Goal: Task Accomplishment & Management: Manage account settings

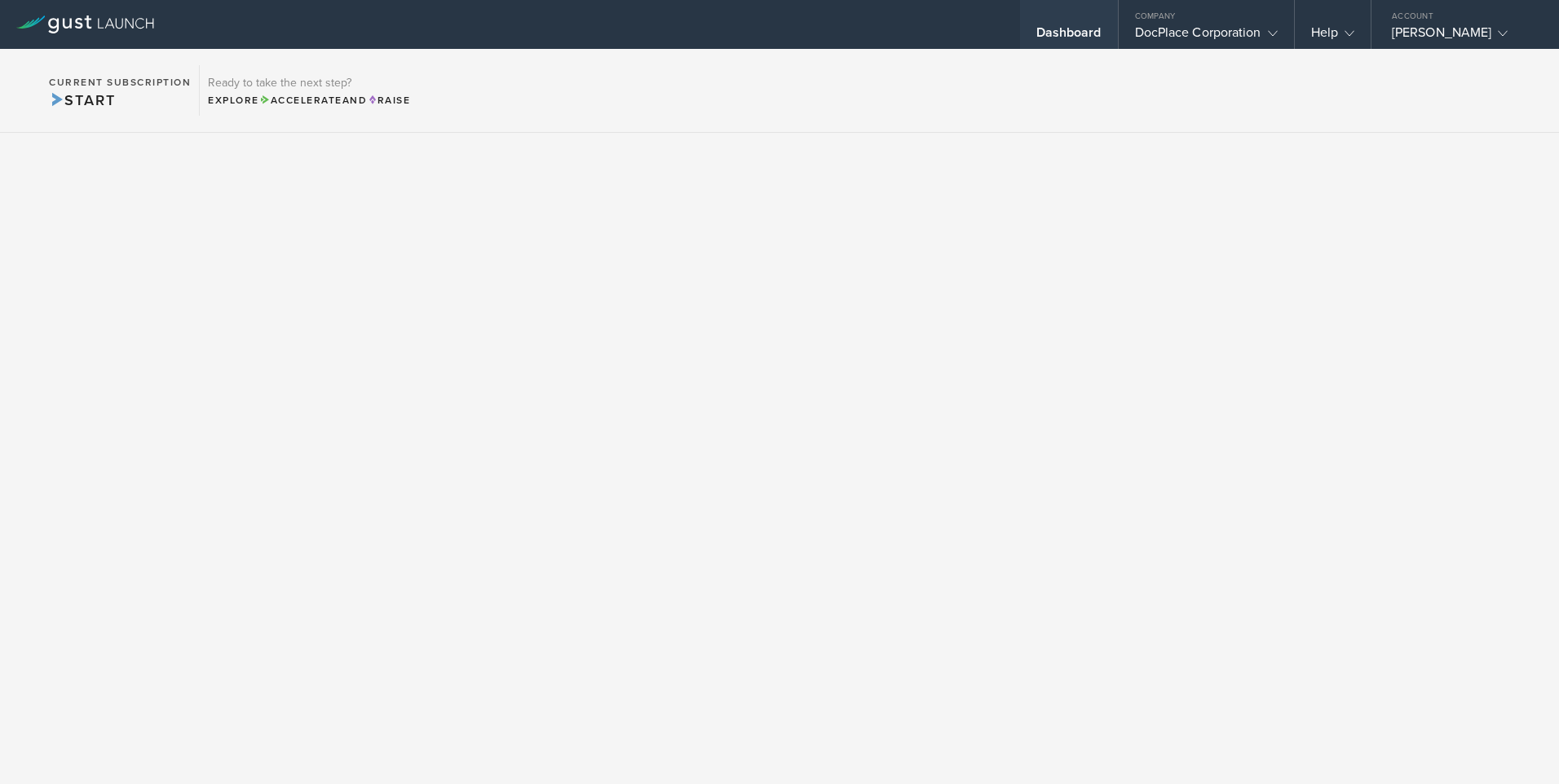
click at [1048, 37] on div "Dashboard" at bounding box center [1069, 36] width 65 height 24
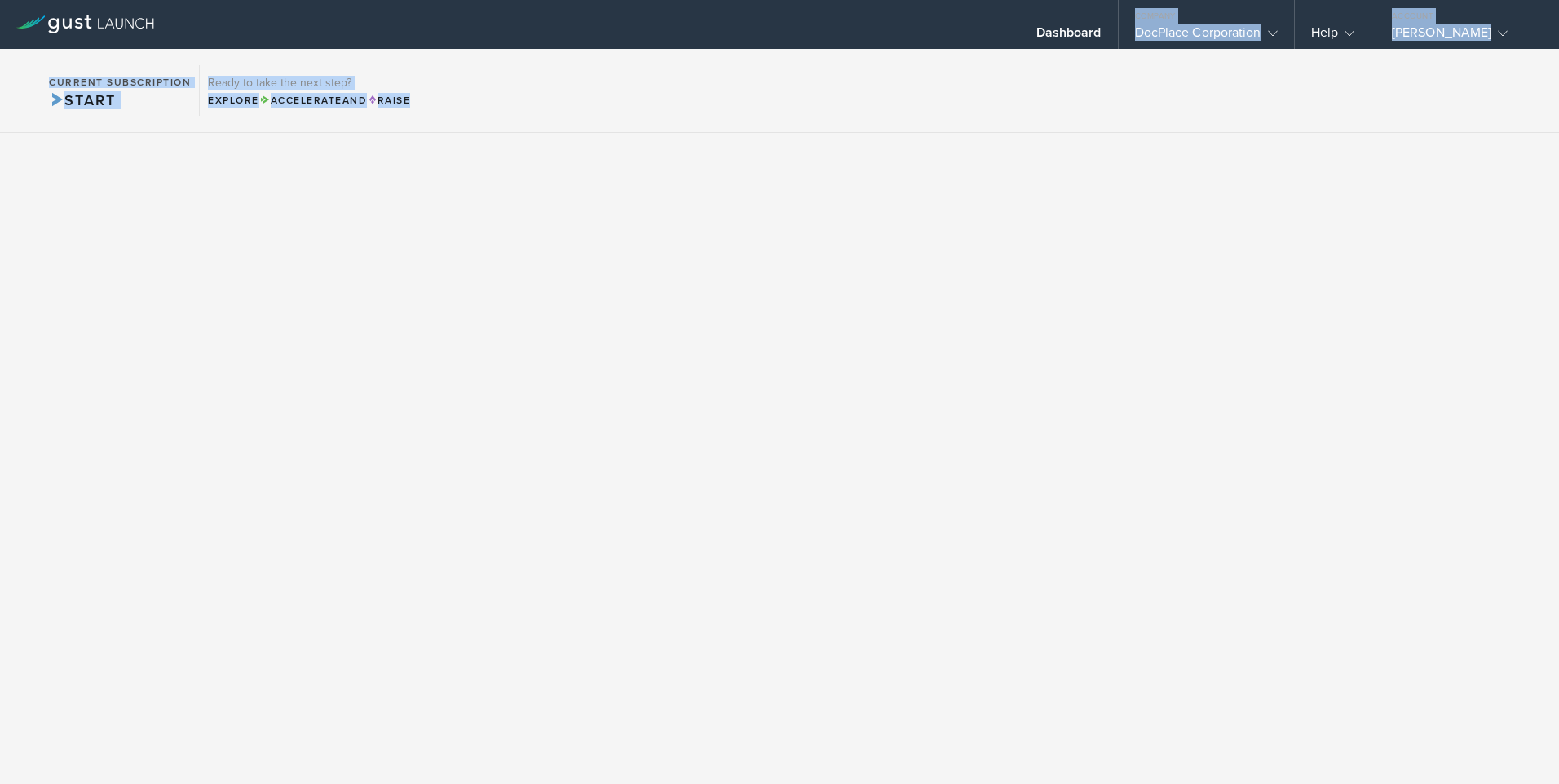
click at [181, 783] on html "Dashboard Company DocPlace Corporation Company Information Relationships Cap Ta…" at bounding box center [779, 392] width 1559 height 784
